Goal: Check status: Check status

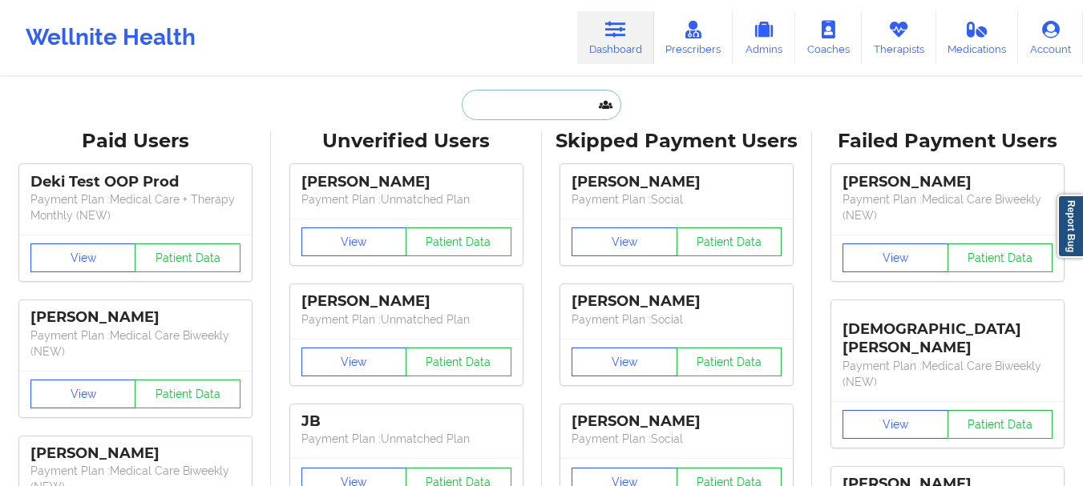
click at [521, 116] on input "text" at bounding box center [541, 105] width 159 height 30
paste input "[EMAIL_ADDRESS][PERSON_NAME][DOMAIN_NAME]"
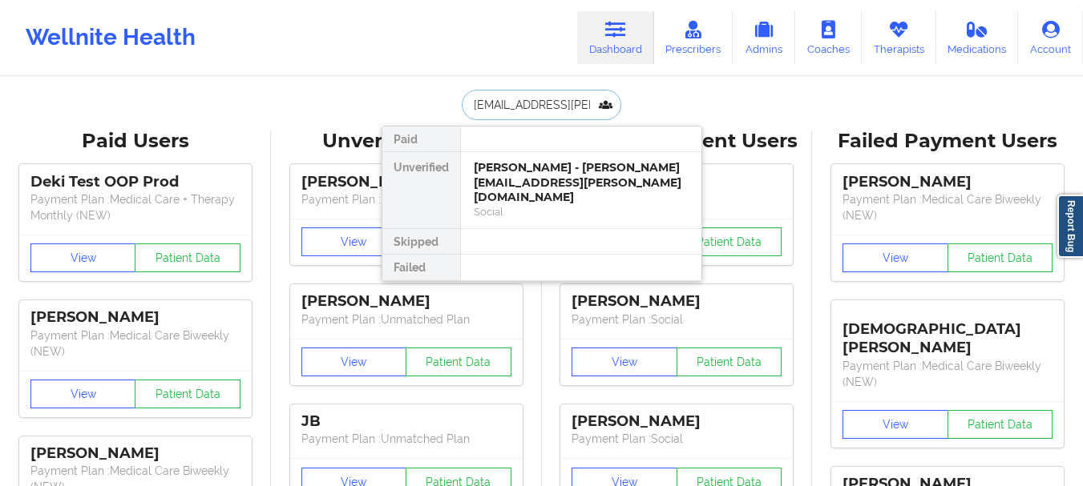
type input "[EMAIL_ADDRESS][PERSON_NAME][DOMAIN_NAME]"
click at [522, 183] on div "[PERSON_NAME] - [EMAIL_ADDRESS][PERSON_NAME][DOMAIN_NAME]" at bounding box center [581, 182] width 215 height 45
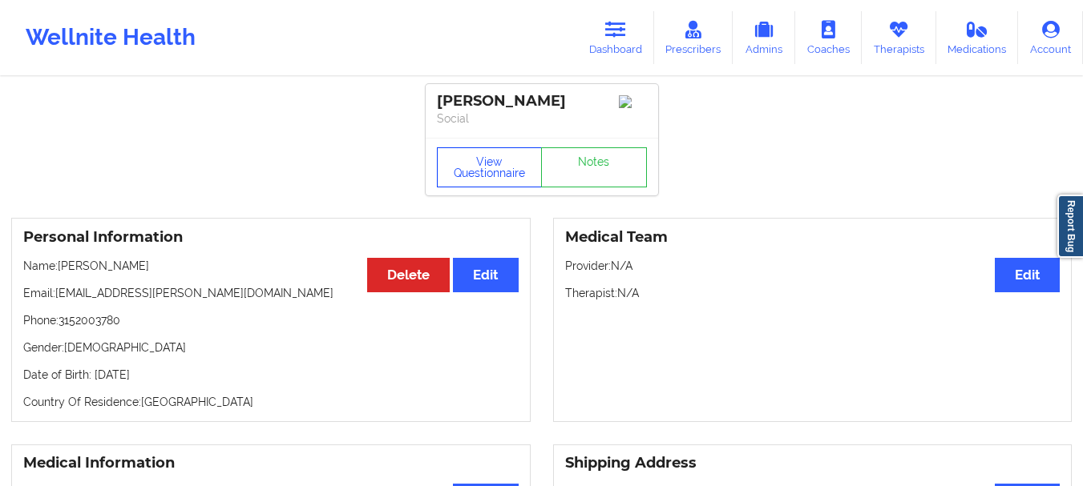
click at [508, 165] on button "View Questionnaire" at bounding box center [490, 167] width 106 height 40
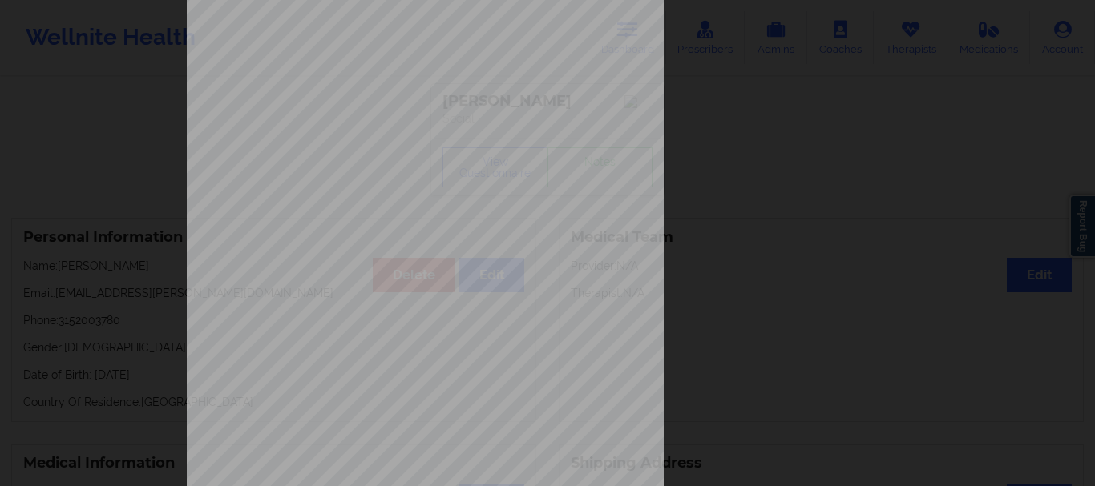
scroll to position [278, 0]
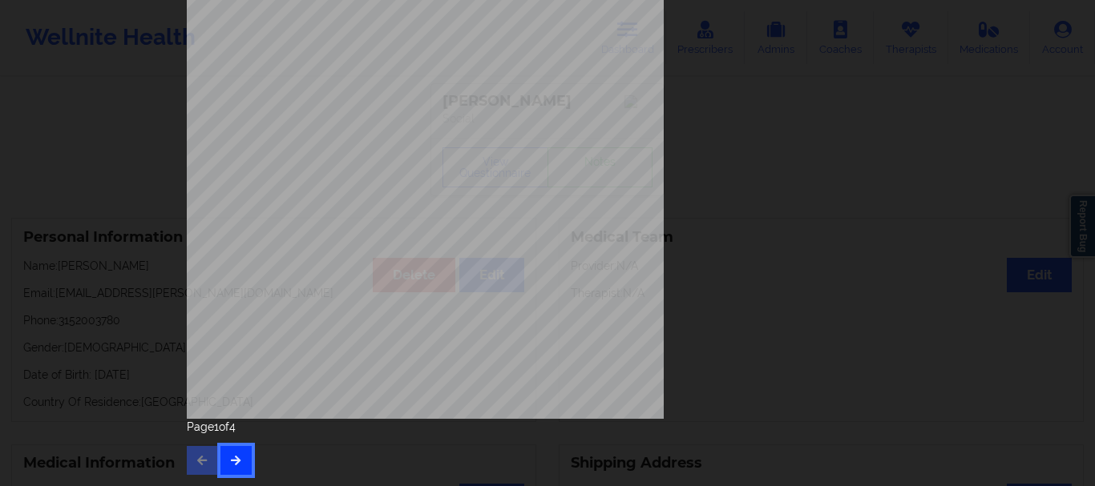
click at [235, 465] on icon "button" at bounding box center [236, 460] width 14 height 10
click at [241, 461] on button "button" at bounding box center [235, 460] width 31 height 29
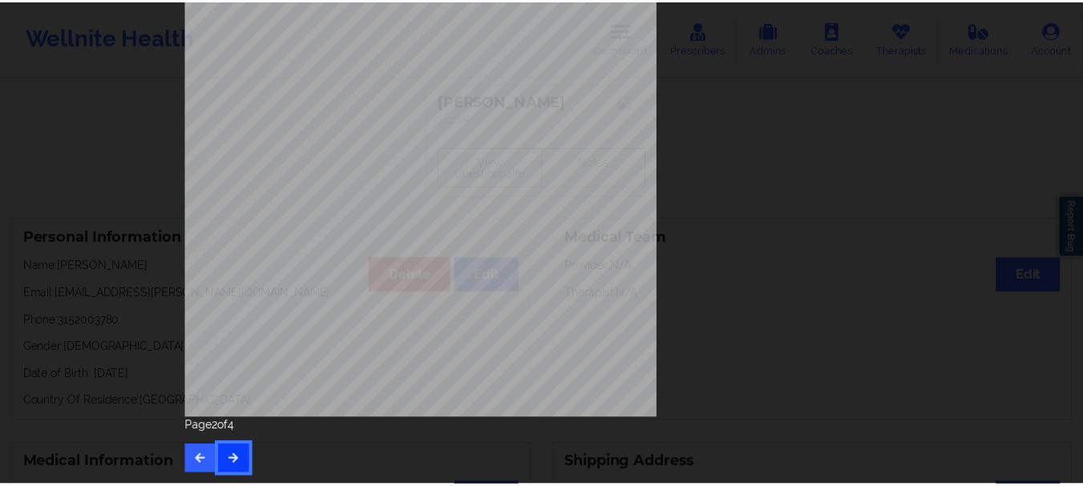
scroll to position [0, 0]
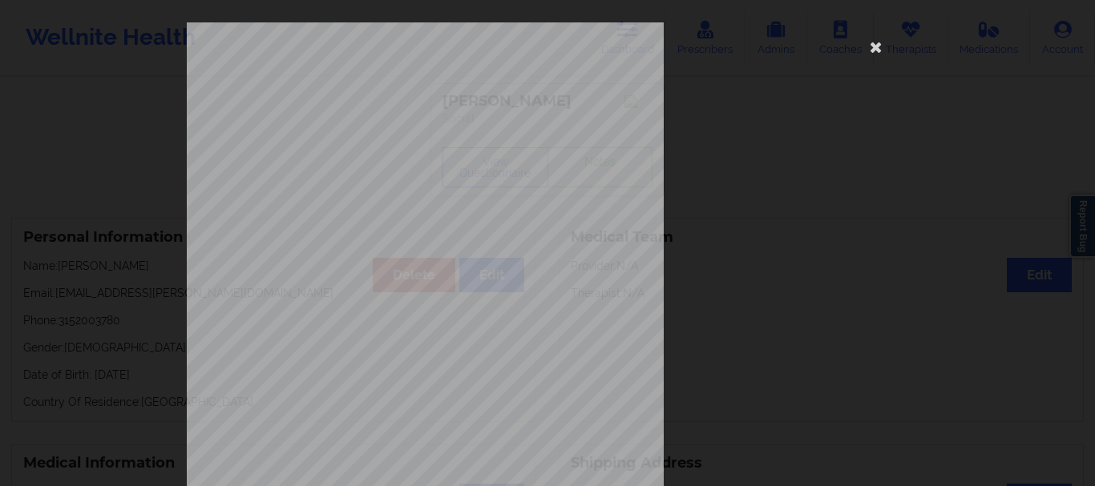
click at [783, 260] on div "This patient has not provided the type of insurance Insurance Member ID for pat…" at bounding box center [547, 359] width 721 height 675
click at [875, 46] on icon at bounding box center [876, 47] width 26 height 26
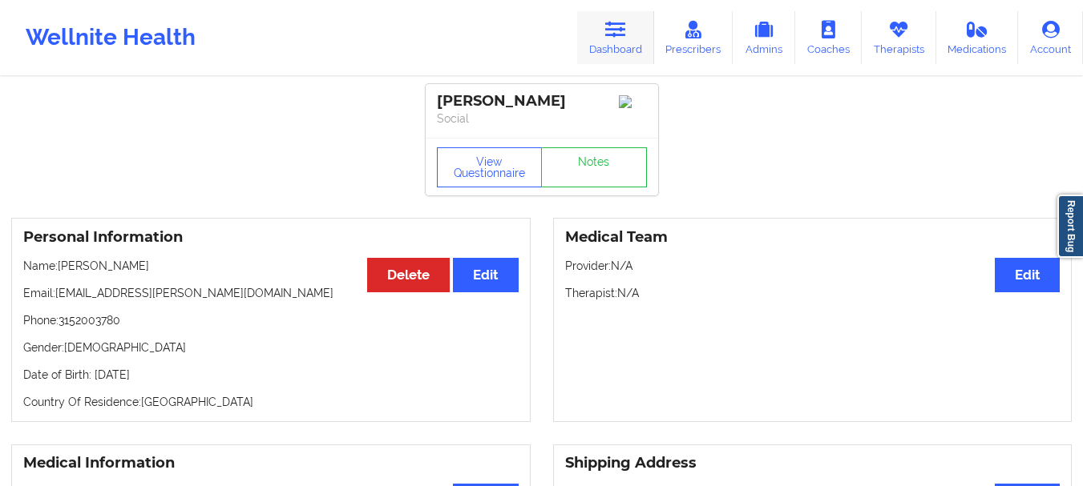
click at [639, 47] on link "Dashboard" at bounding box center [615, 37] width 77 height 53
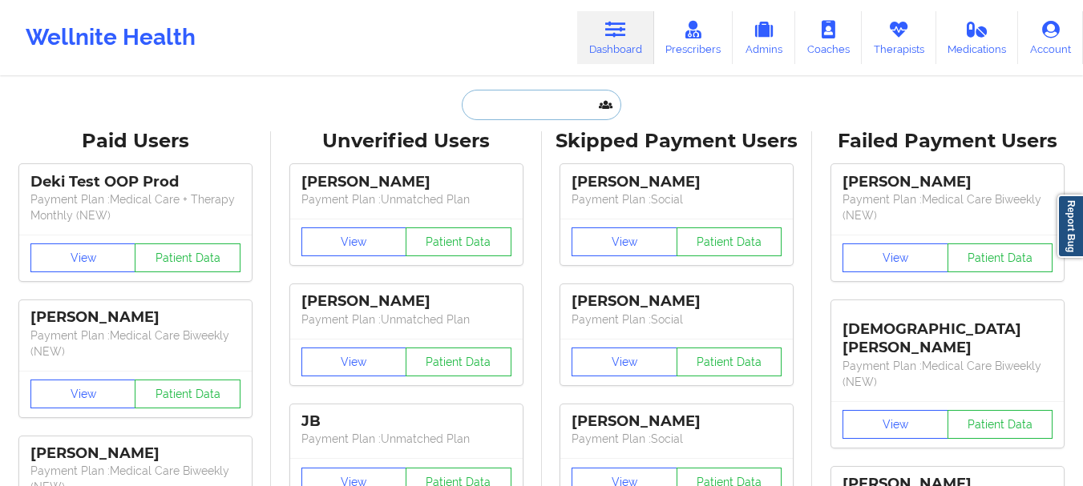
click at [509, 117] on input "text" at bounding box center [541, 105] width 159 height 30
paste input "SIMREET [PERSON_NAME]"
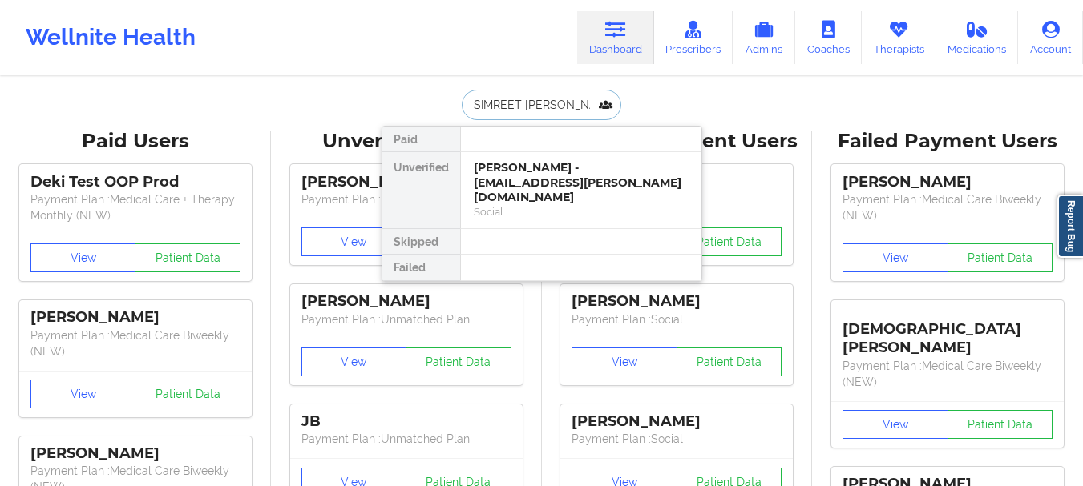
type input "SIMREET [PERSON_NAME]"
